Goal: Find contact information: Obtain details needed to contact an individual or organization

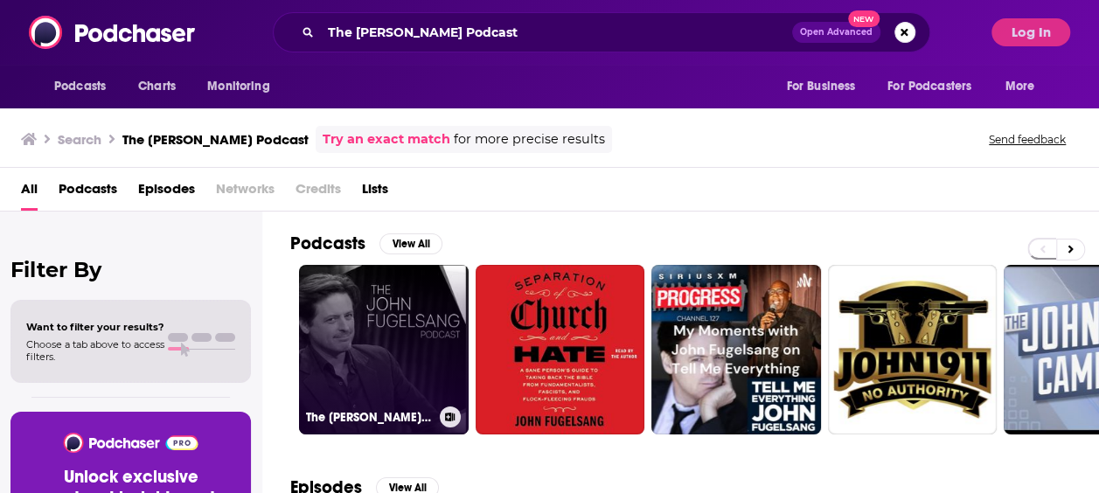
click at [336, 312] on link "The [PERSON_NAME] Podcast" at bounding box center [384, 350] width 170 height 170
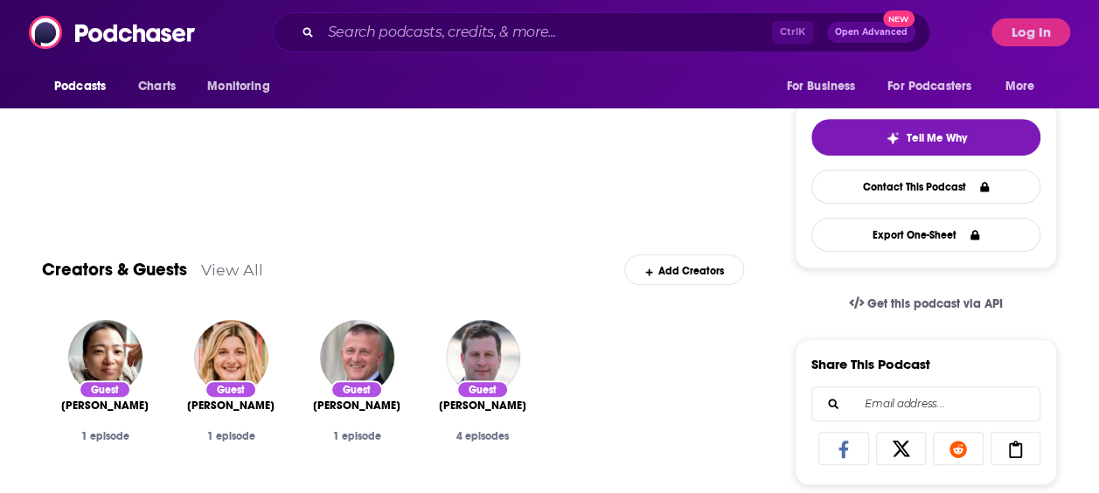
scroll to position [364, 0]
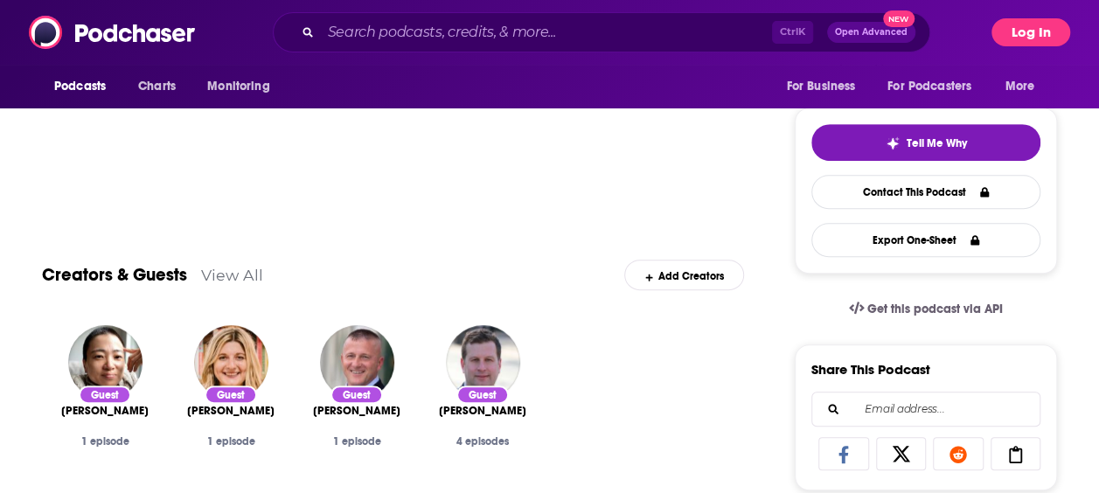
click at [1030, 31] on button "Log In" at bounding box center [1030, 32] width 79 height 28
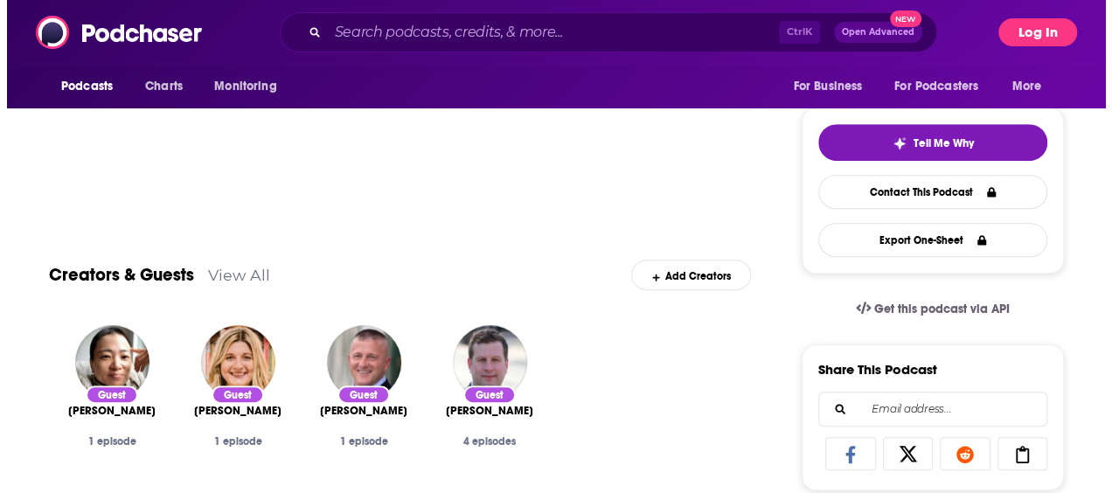
scroll to position [0, 0]
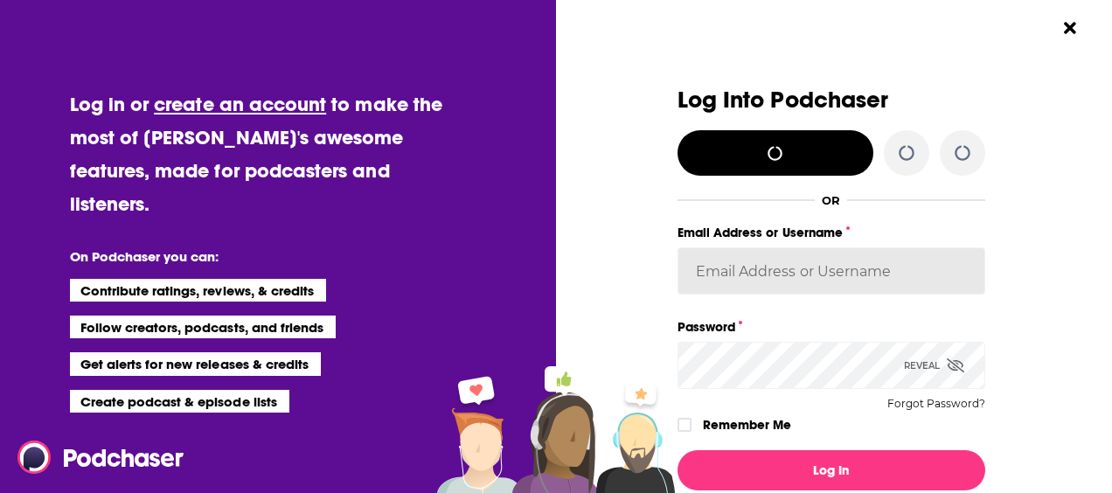
type input "AtriaBooks"
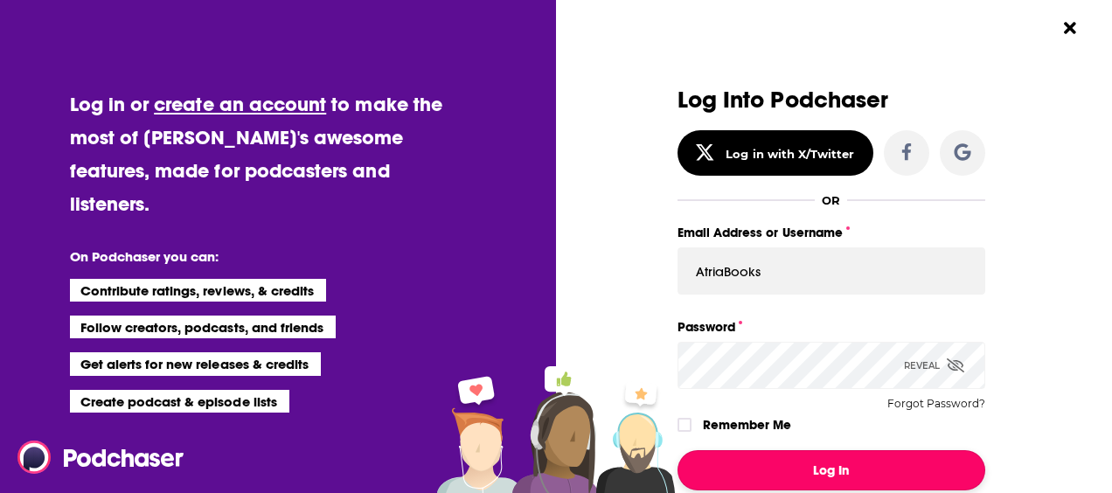
click at [802, 479] on button "Log In" at bounding box center [831, 470] width 308 height 40
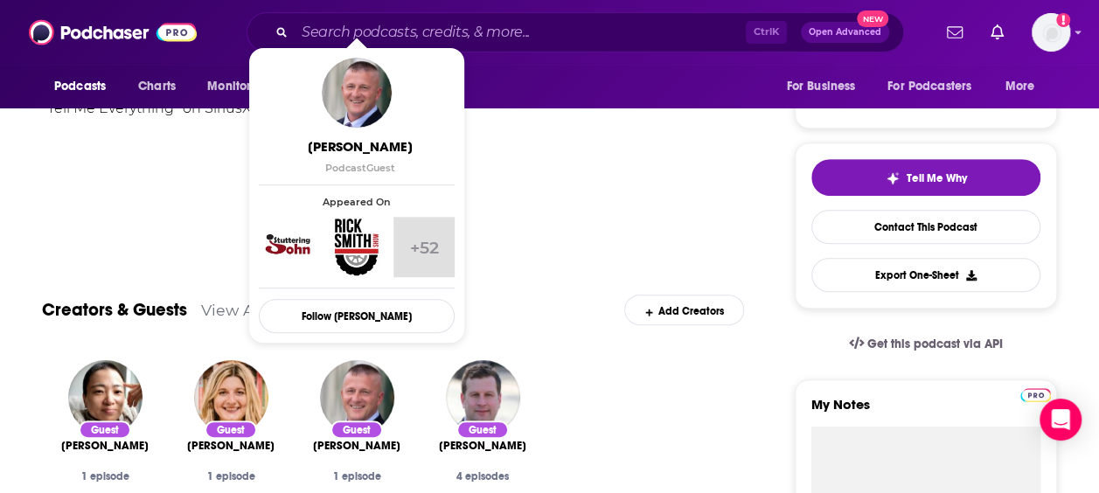
scroll to position [290, 0]
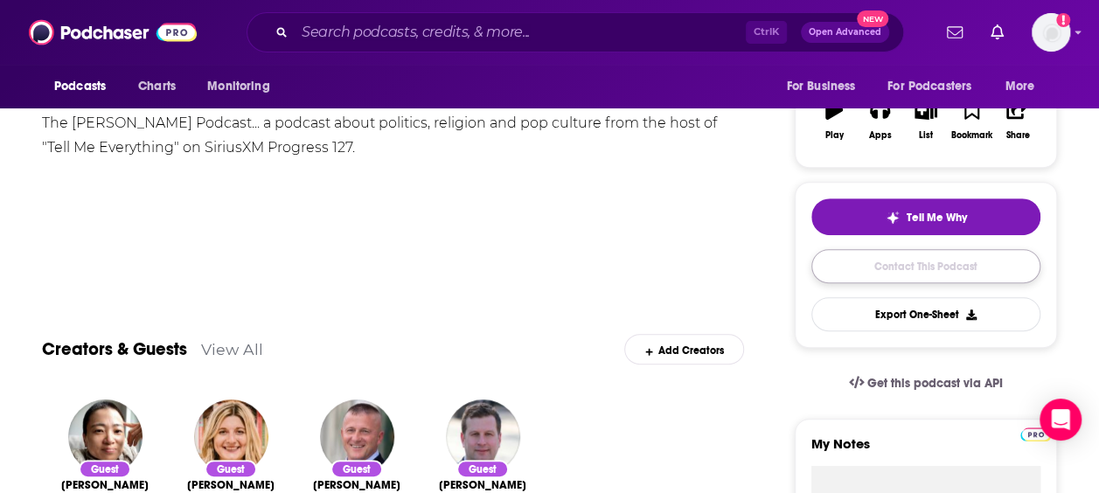
click at [850, 263] on link "Contact This Podcast" at bounding box center [925, 266] width 229 height 34
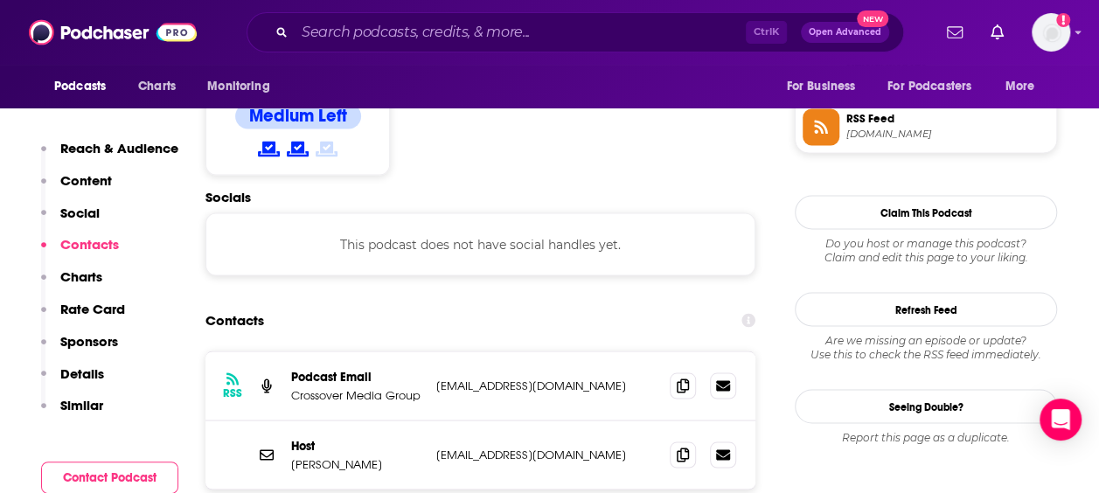
scroll to position [1440, 0]
